Goal: Task Accomplishment & Management: Manage account settings

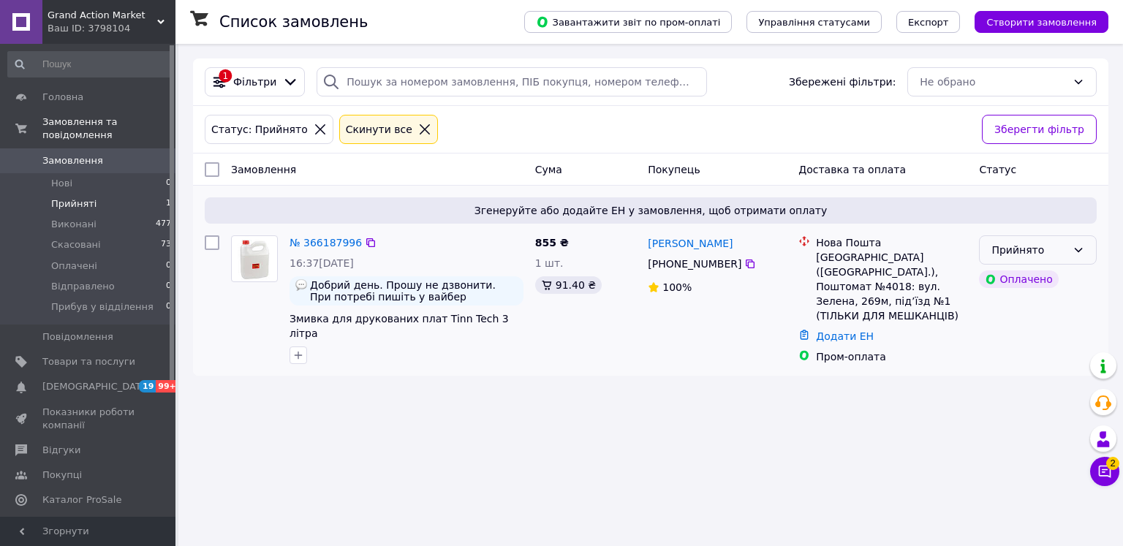
click at [1015, 247] on div "Прийнято" at bounding box center [1028, 250] width 75 height 16
click at [328, 241] on link "№ 366187996" at bounding box center [326, 243] width 72 height 12
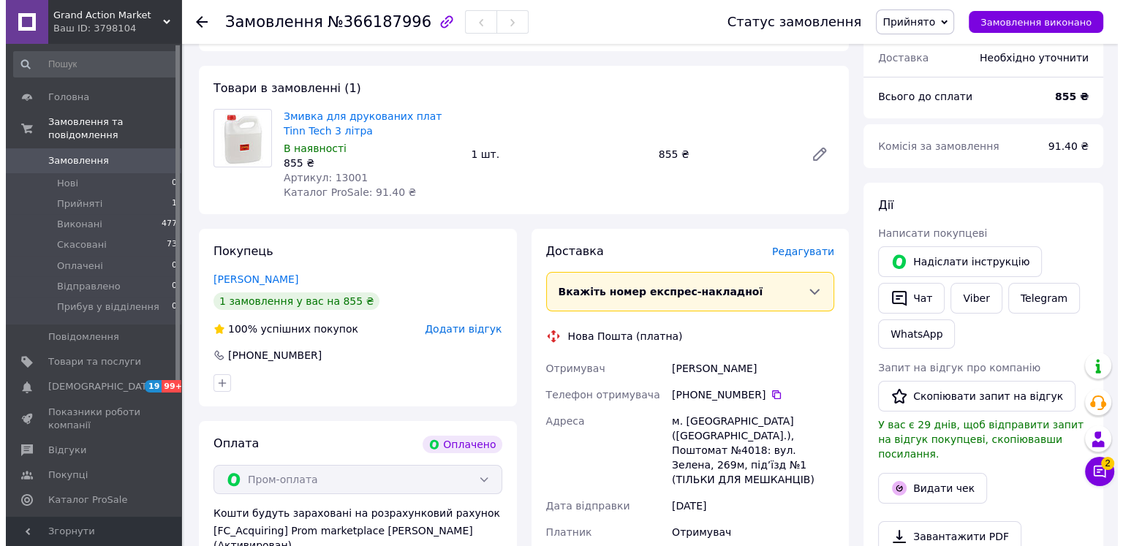
scroll to position [146, 0]
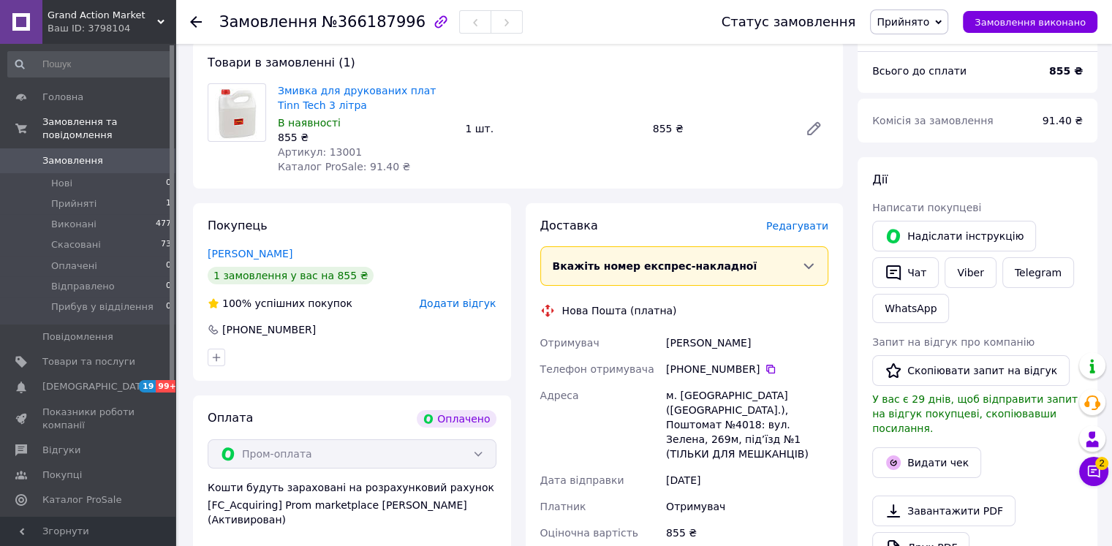
click at [802, 230] on span "Редагувати" at bounding box center [797, 226] width 62 height 12
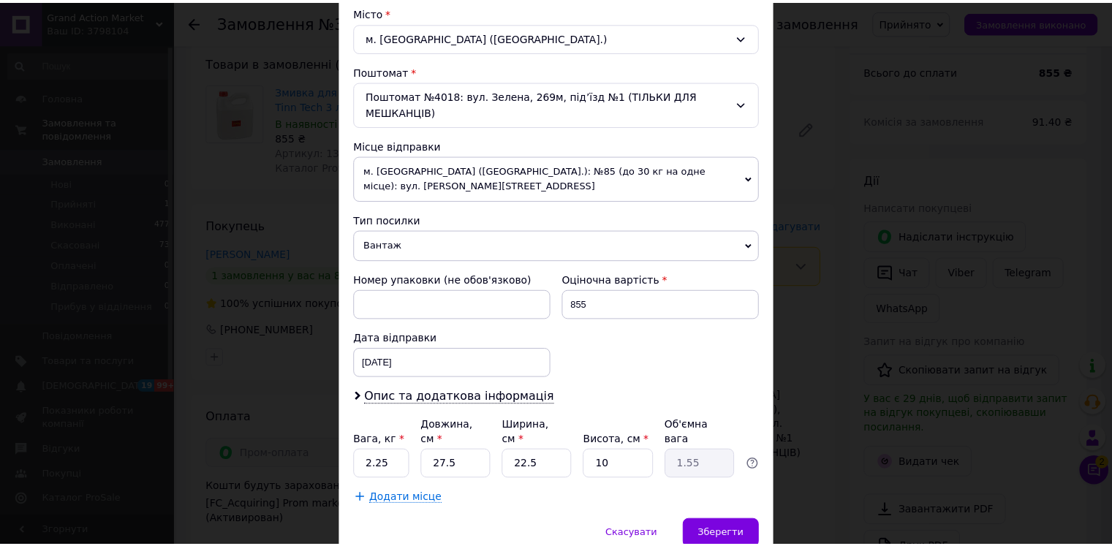
scroll to position [420, 0]
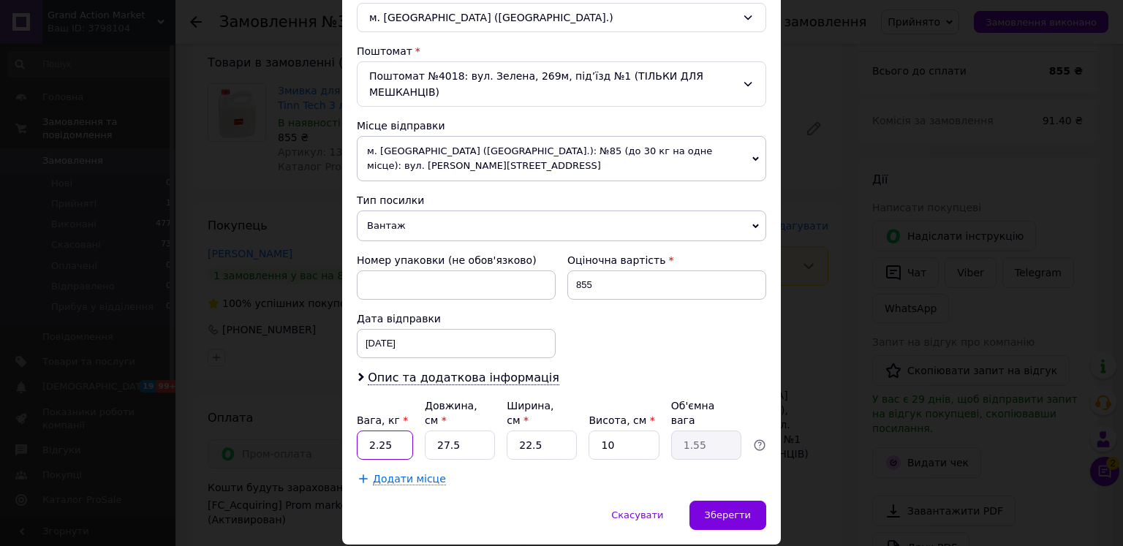
click at [387, 431] on input "2.25" at bounding box center [385, 445] width 56 height 29
click at [737, 510] on span "Зберегти" at bounding box center [728, 515] width 46 height 11
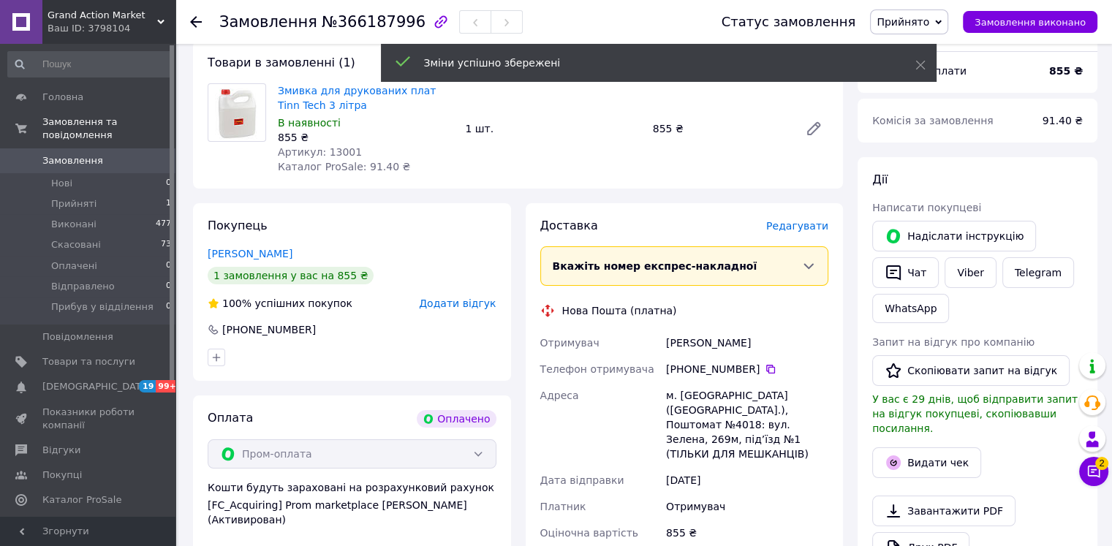
scroll to position [512, 0]
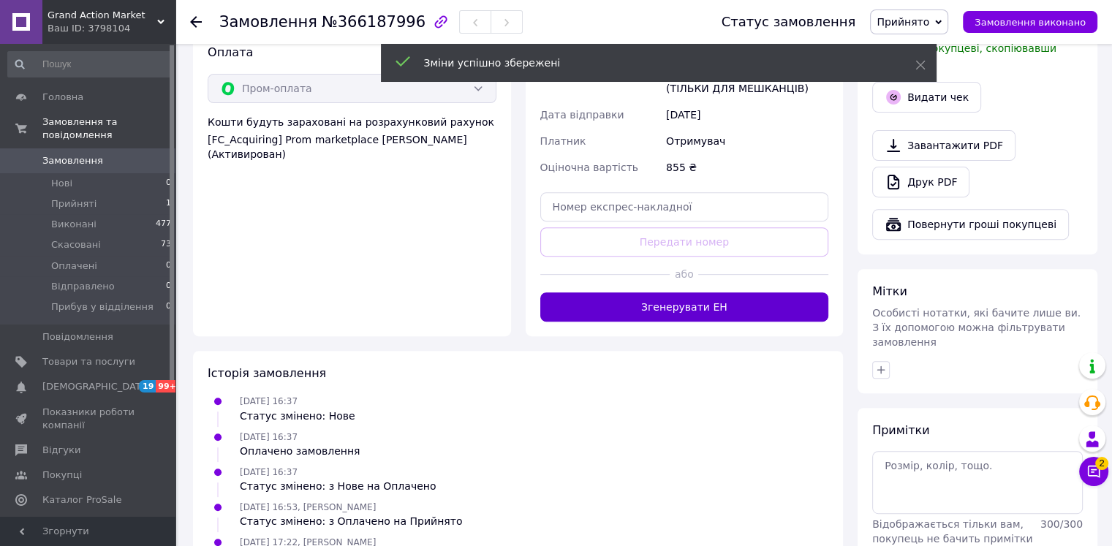
click at [747, 295] on button "Згенерувати ЕН" at bounding box center [684, 306] width 289 height 29
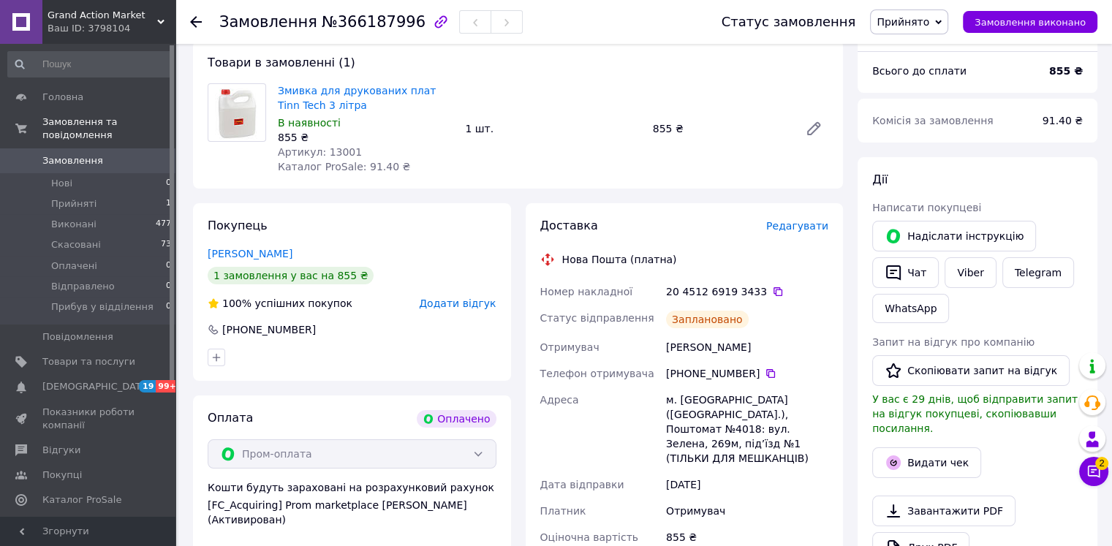
scroll to position [0, 0]
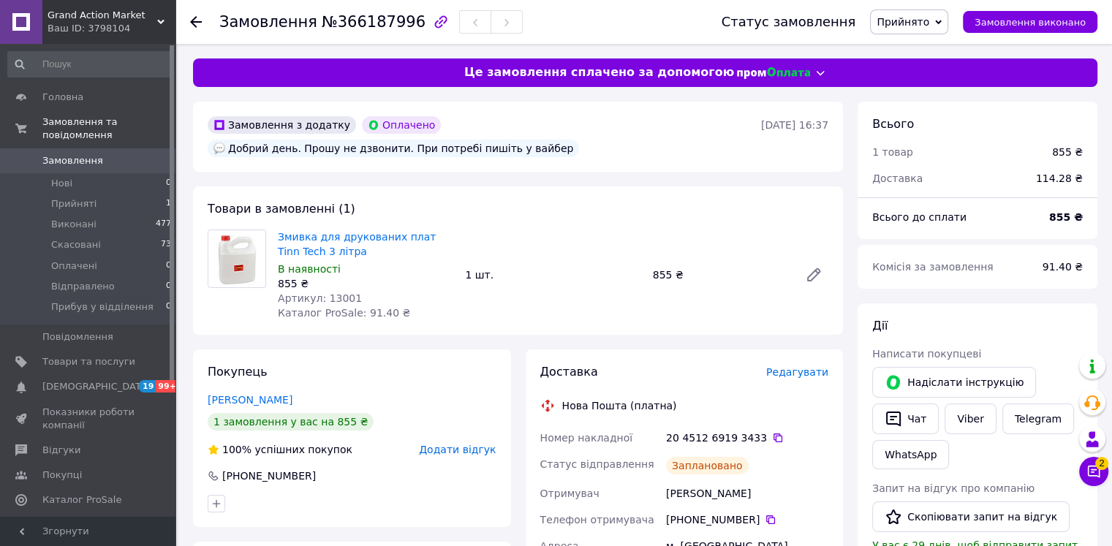
click at [347, 21] on span "№366187996" at bounding box center [374, 22] width 104 height 18
copy span "366187996"
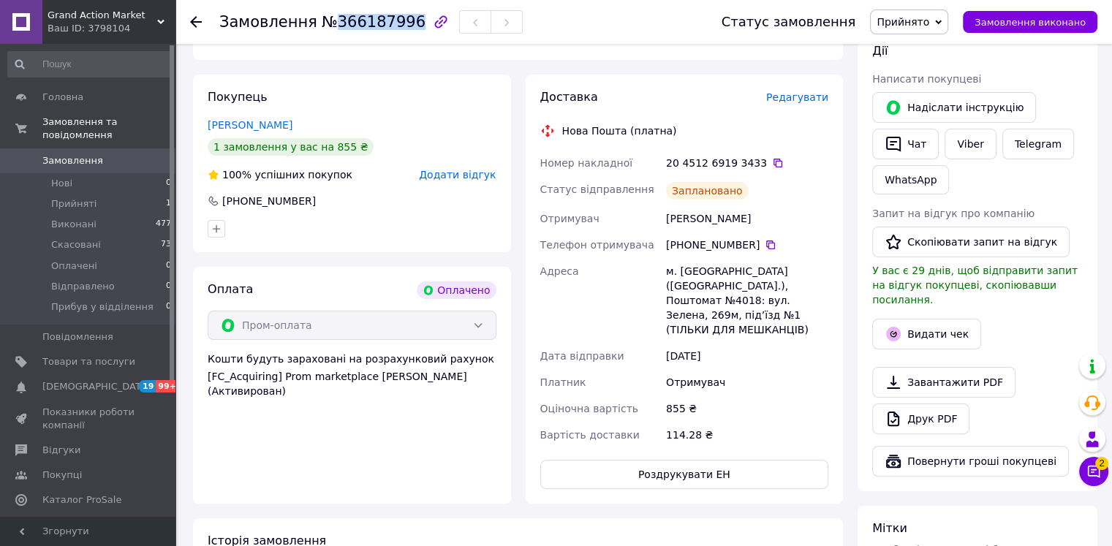
scroll to position [366, 0]
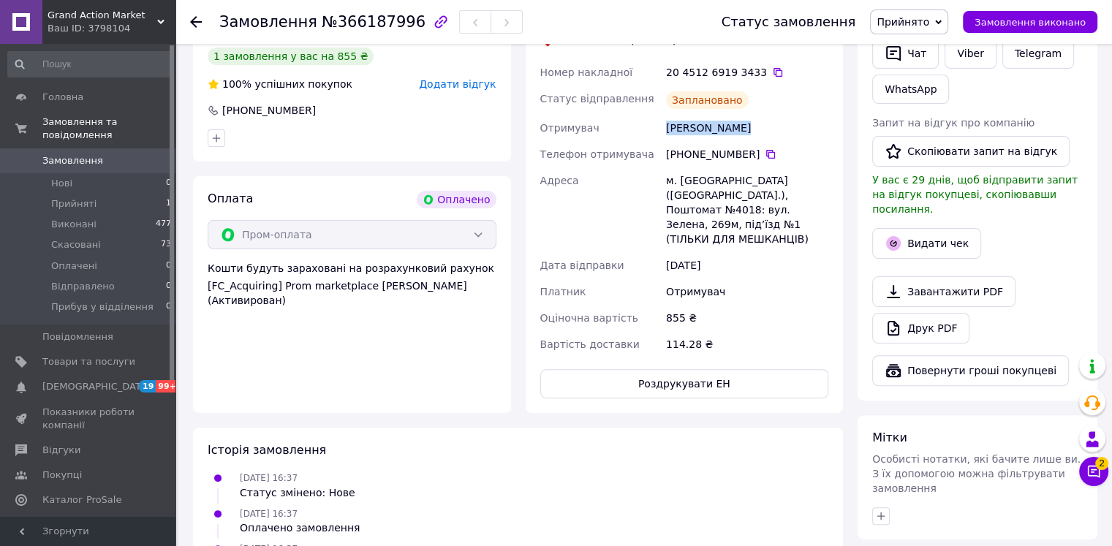
drag, startPoint x: 666, startPoint y: 129, endPoint x: 752, endPoint y: 135, distance: 85.7
click at [752, 135] on div "[PERSON_NAME]" at bounding box center [747, 128] width 168 height 26
copy div "[PERSON_NAME]"
click at [773, 71] on icon at bounding box center [777, 72] width 9 height 9
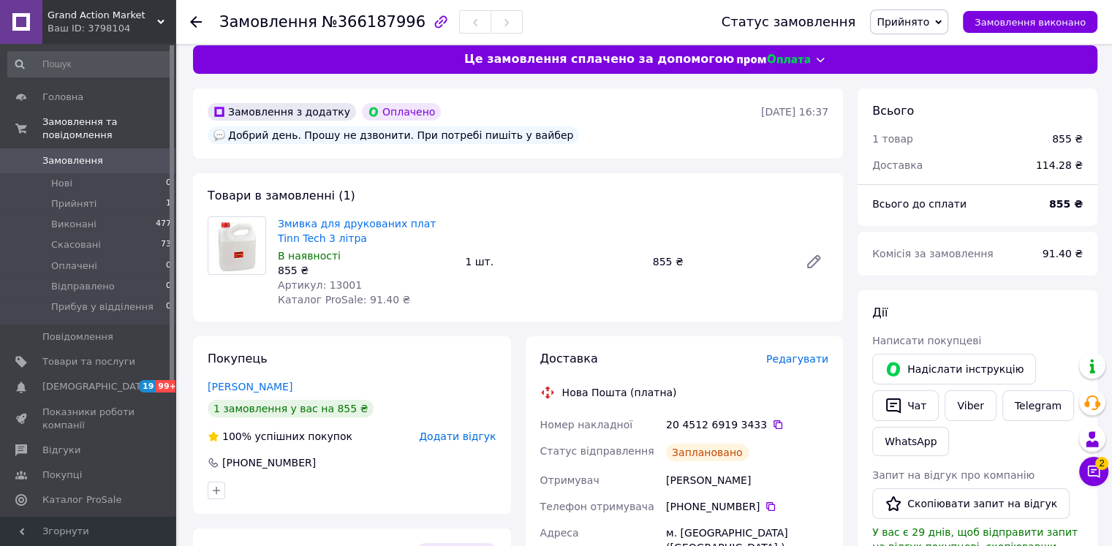
scroll to position [0, 0]
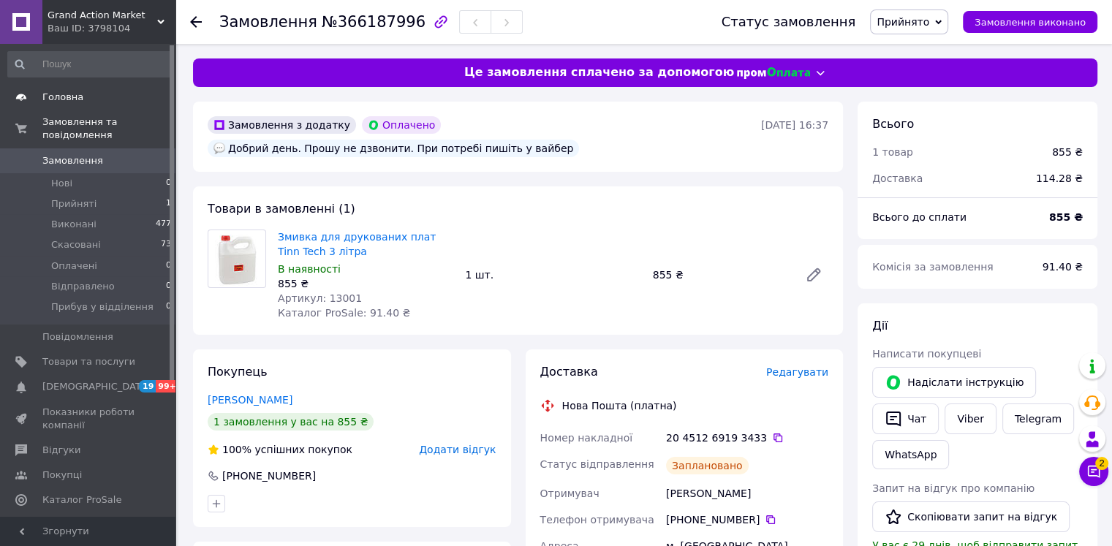
click at [61, 98] on span "Головна" at bounding box center [62, 97] width 41 height 13
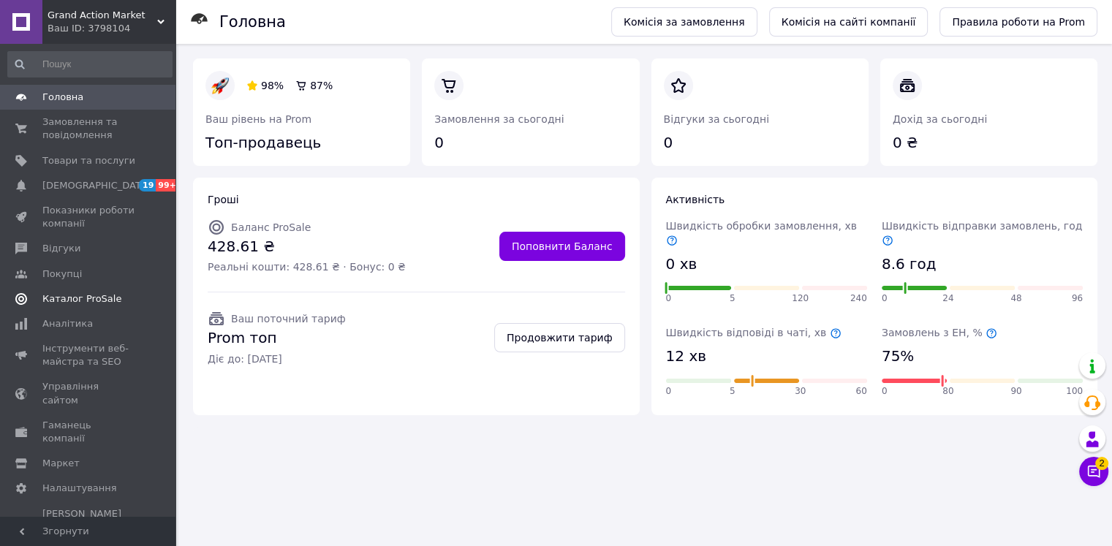
click at [72, 302] on span "Каталог ProSale" at bounding box center [81, 298] width 79 height 13
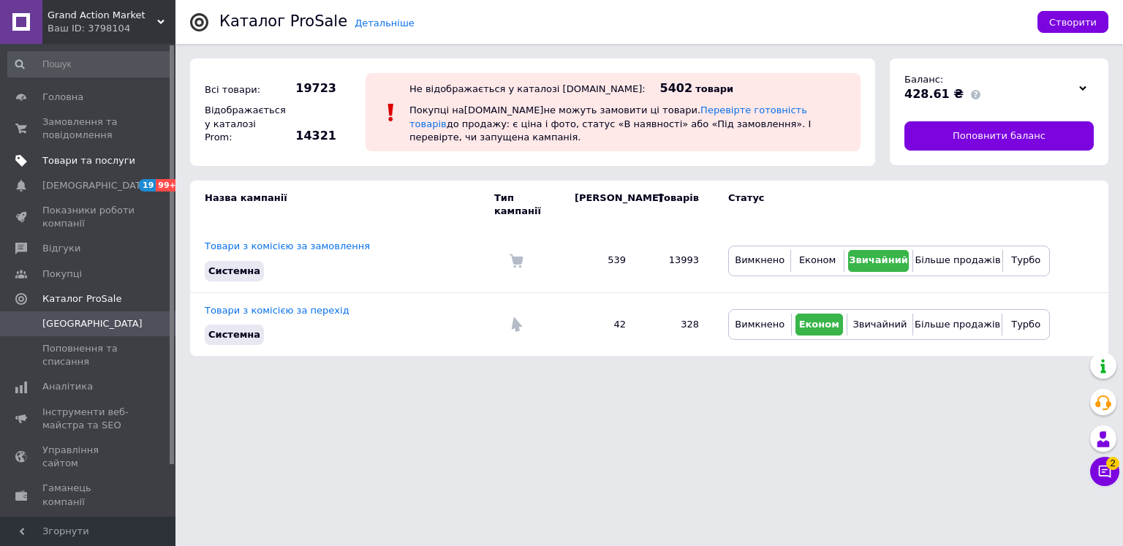
click at [72, 162] on span "Товари та послуги" at bounding box center [88, 160] width 93 height 13
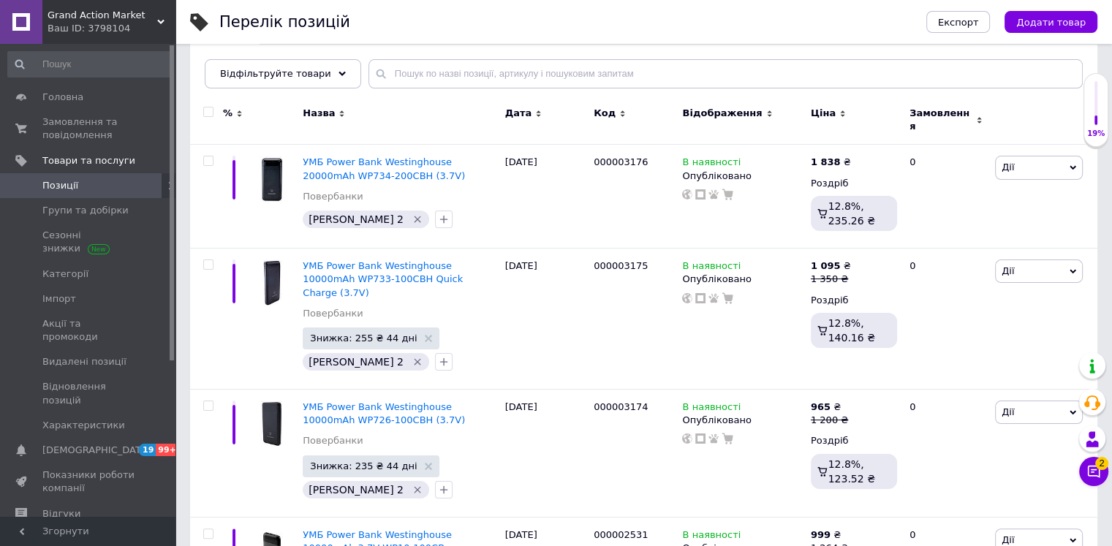
scroll to position [219, 0]
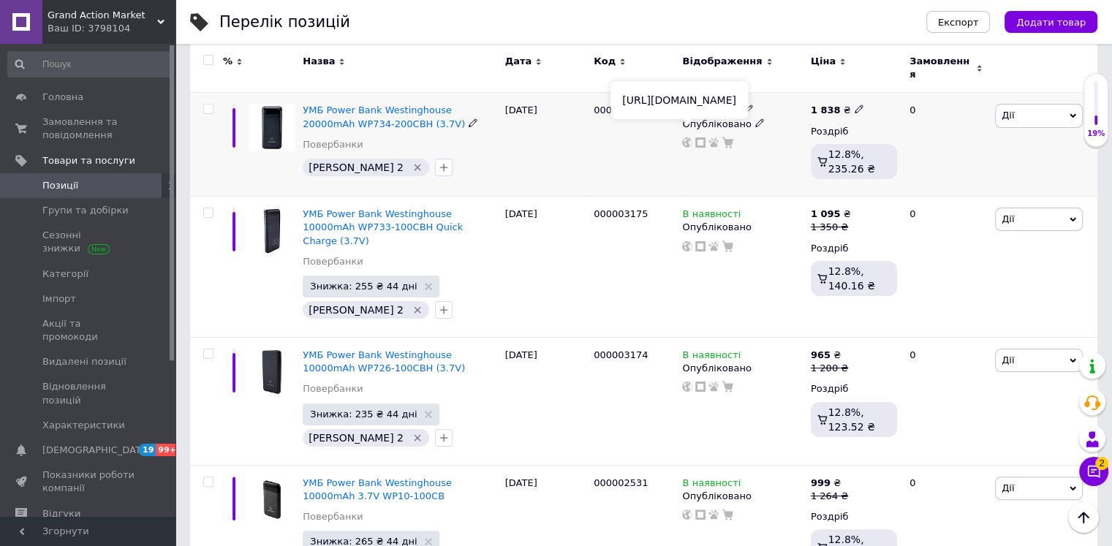
click at [688, 137] on icon at bounding box center [687, 142] width 10 height 10
